Goal: Check status: Check status

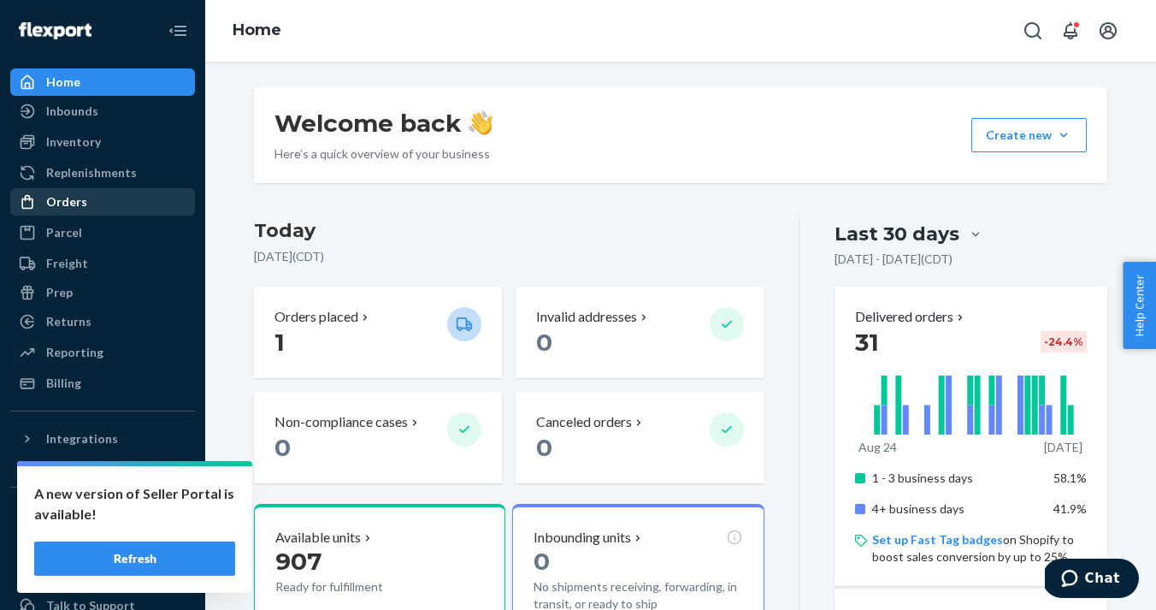
click at [82, 202] on div "Orders" at bounding box center [66, 201] width 41 height 17
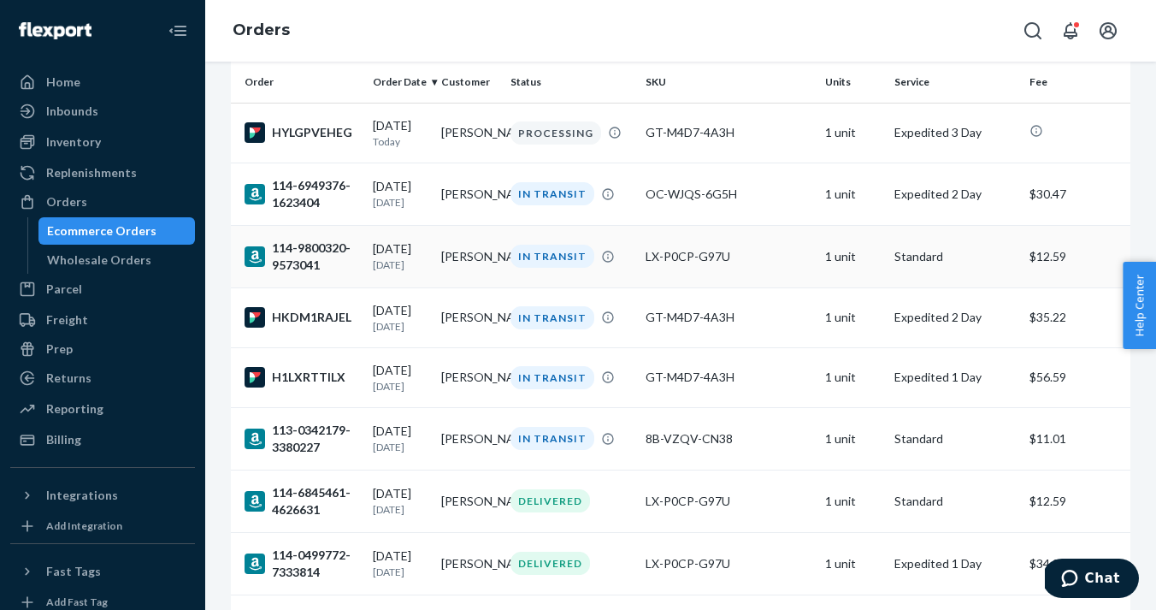
scroll to position [133, 0]
click at [357, 380] on div "H1LXRTTILX" at bounding box center [302, 376] width 115 height 21
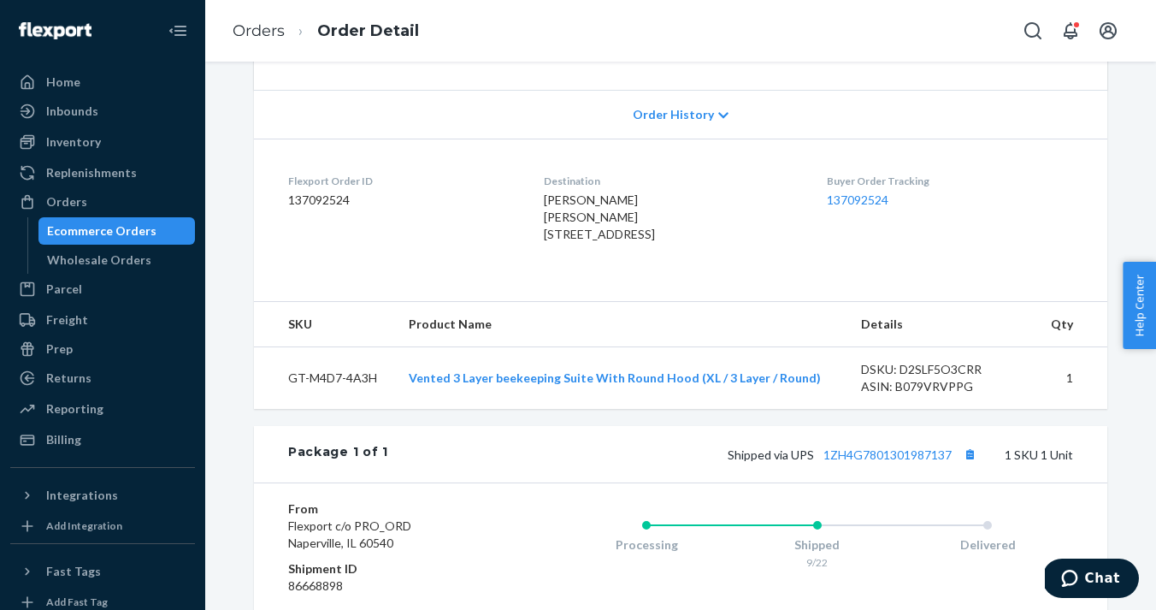
scroll to position [344, 0]
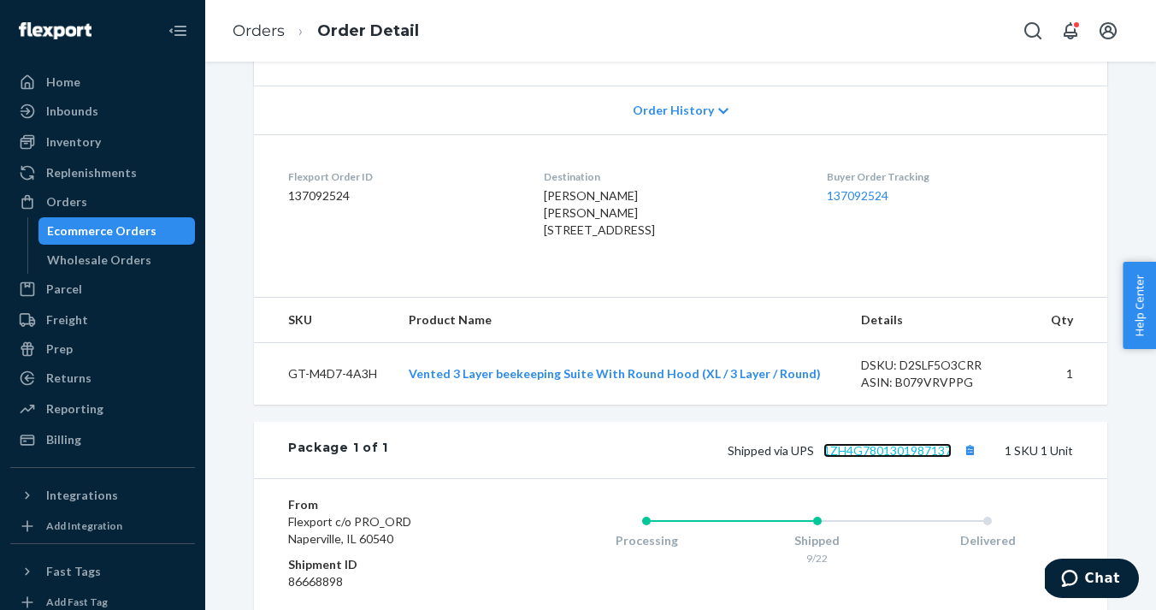
click at [922, 458] on link "1ZH4G7801301987137" at bounding box center [888, 450] width 128 height 15
click at [75, 197] on div "Orders" at bounding box center [66, 201] width 41 height 17
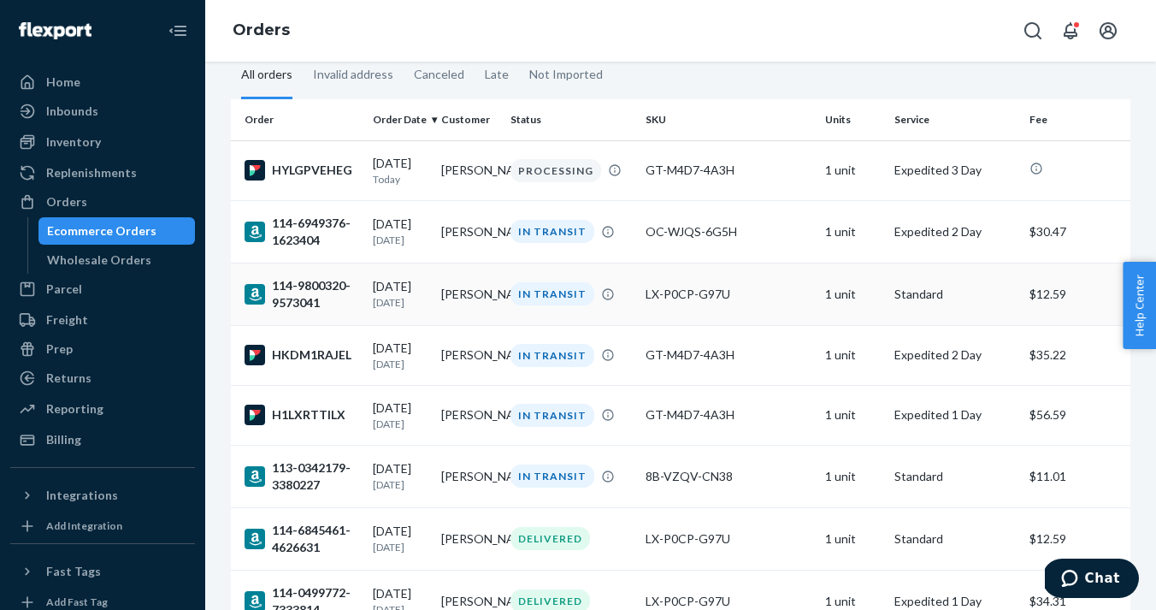
scroll to position [102, 0]
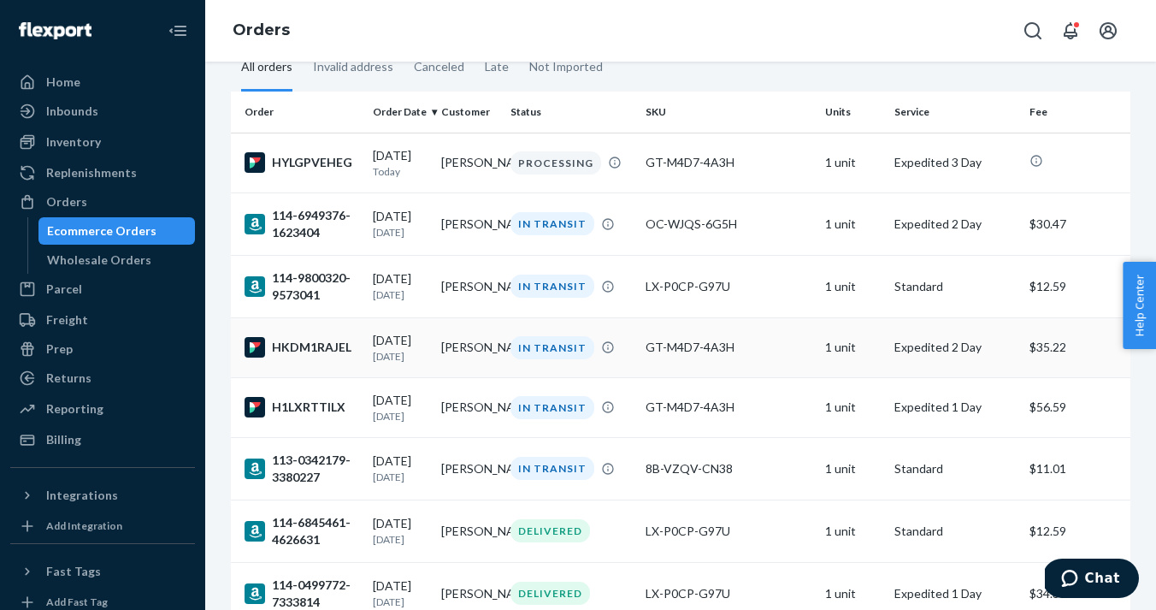
click at [334, 354] on div "HKDM1RAJEL" at bounding box center [302, 347] width 115 height 21
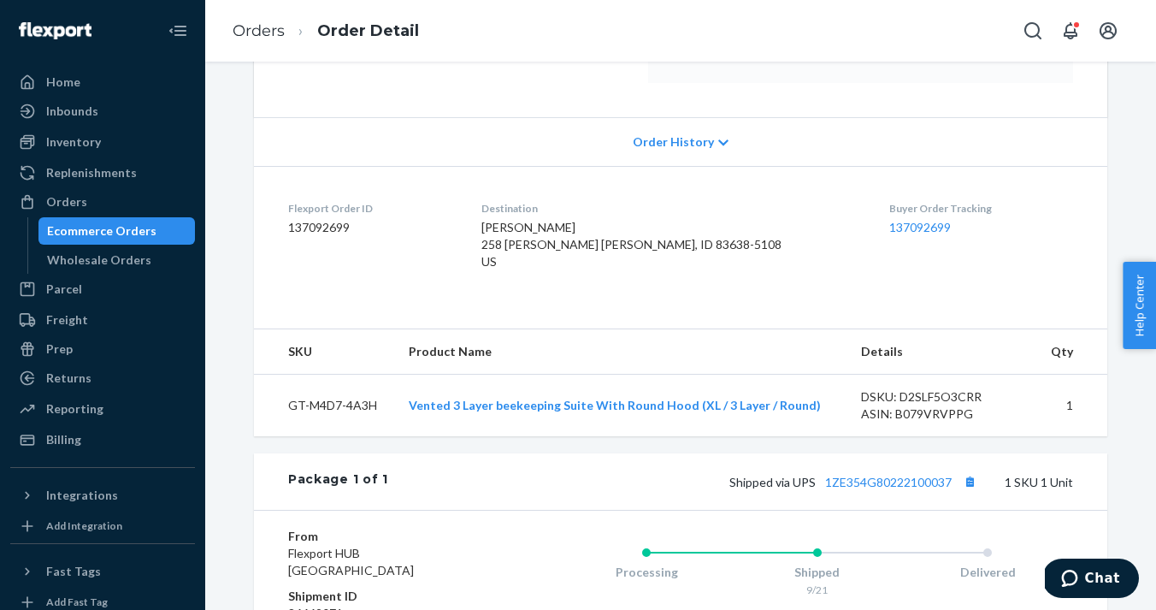
scroll to position [558, 0]
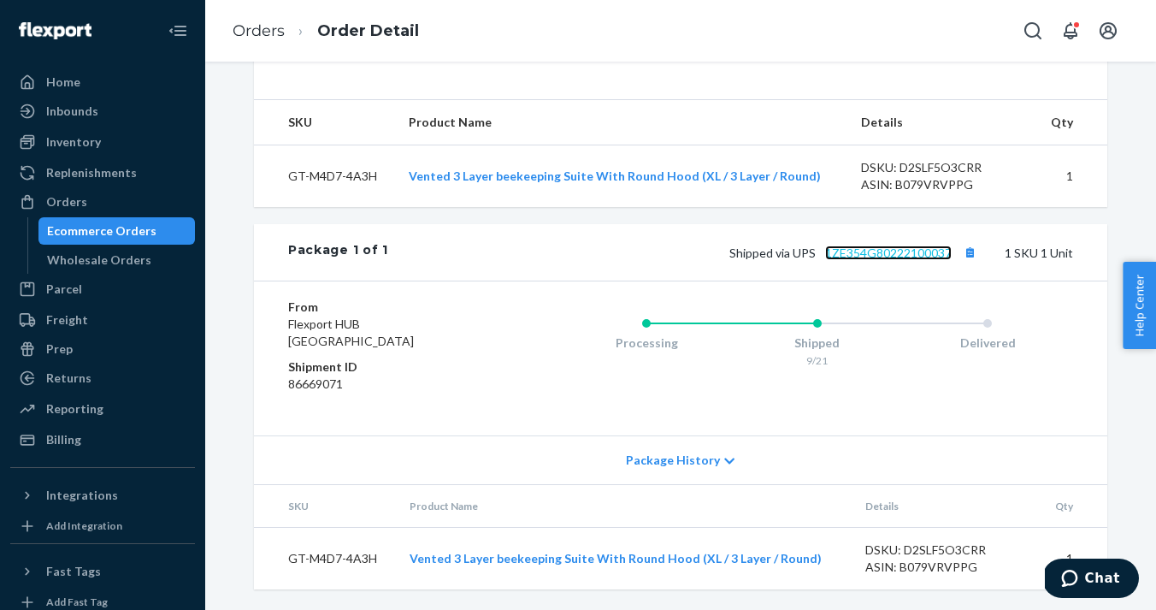
click at [882, 250] on link "1ZE354G80222100037" at bounding box center [888, 252] width 127 height 15
click at [73, 87] on div "Home" at bounding box center [63, 82] width 34 height 17
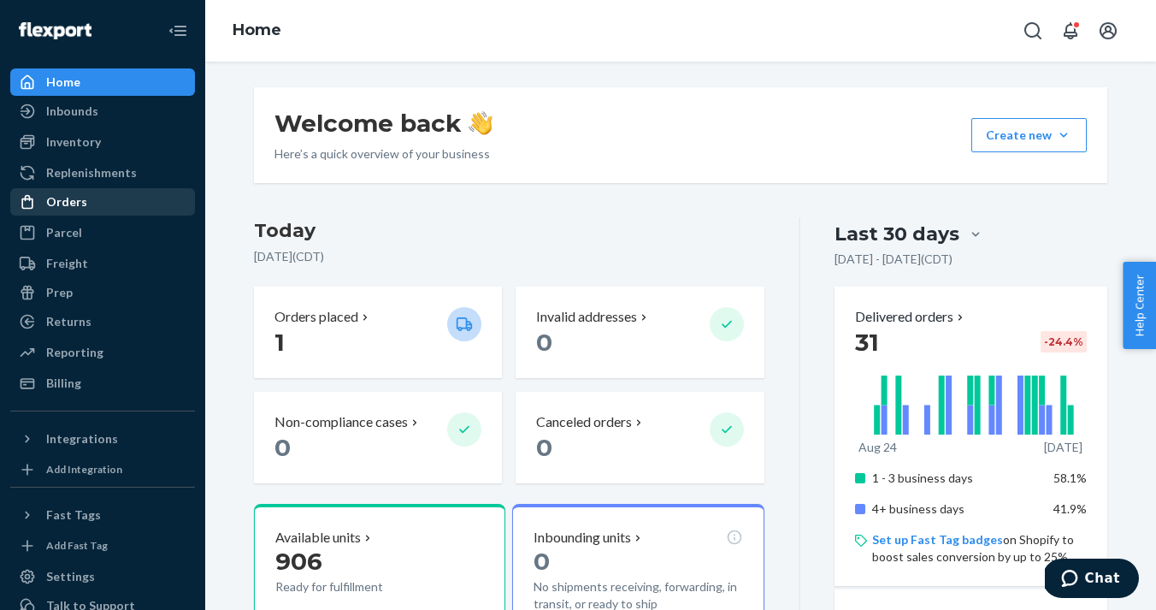
click at [72, 199] on div "Orders" at bounding box center [66, 201] width 41 height 17
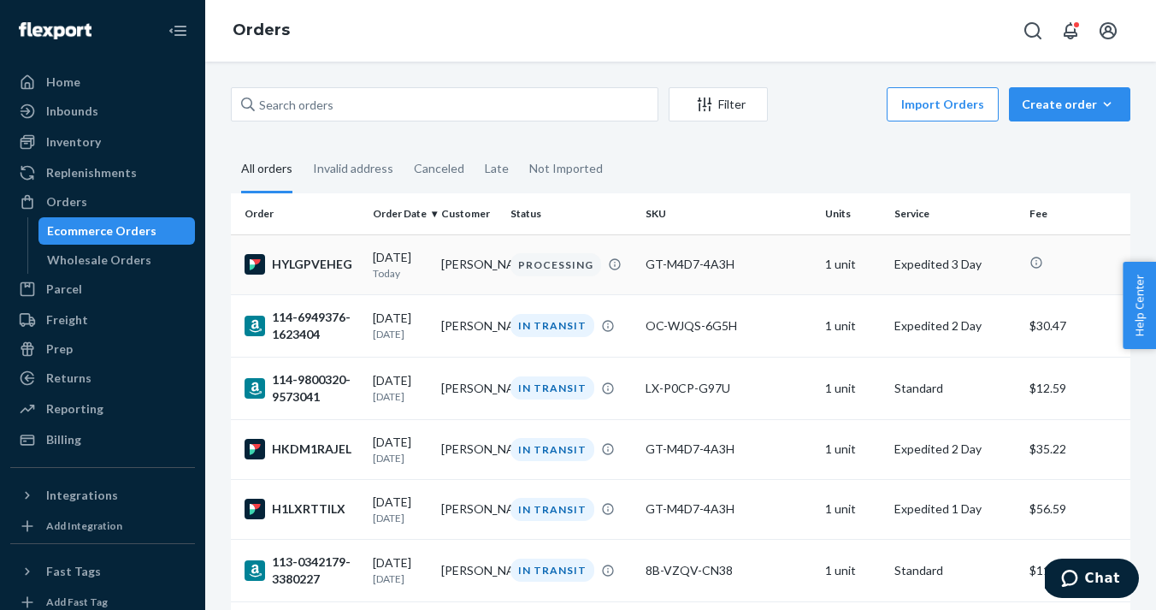
click at [405, 281] on p "Today" at bounding box center [401, 273] width 56 height 15
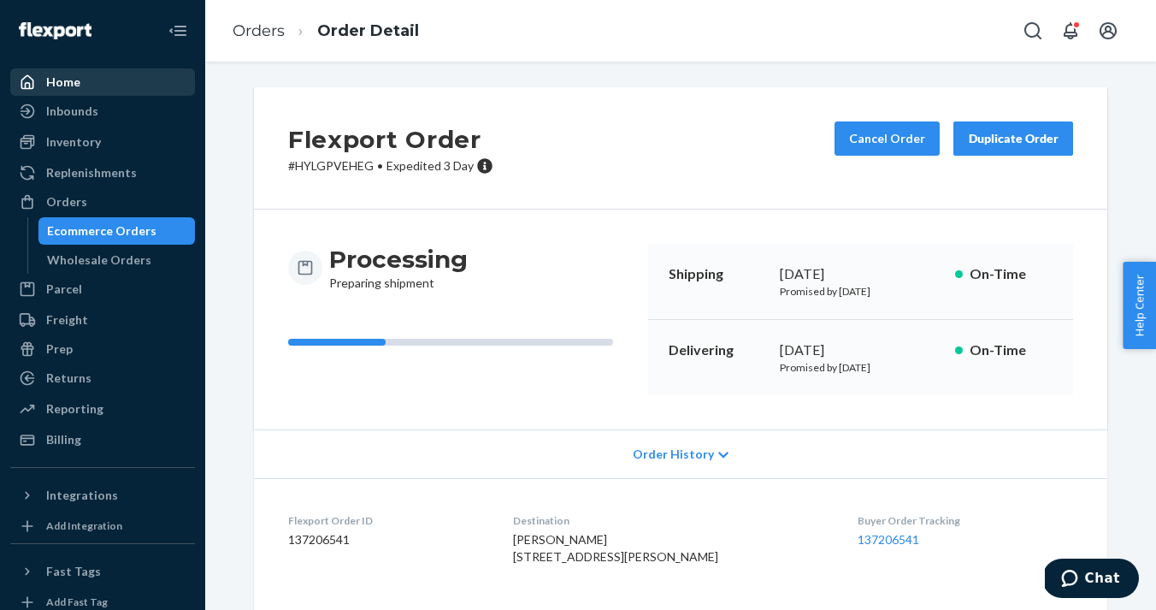
click at [60, 76] on div "Home" at bounding box center [63, 82] width 34 height 17
